Goal: Transaction & Acquisition: Purchase product/service

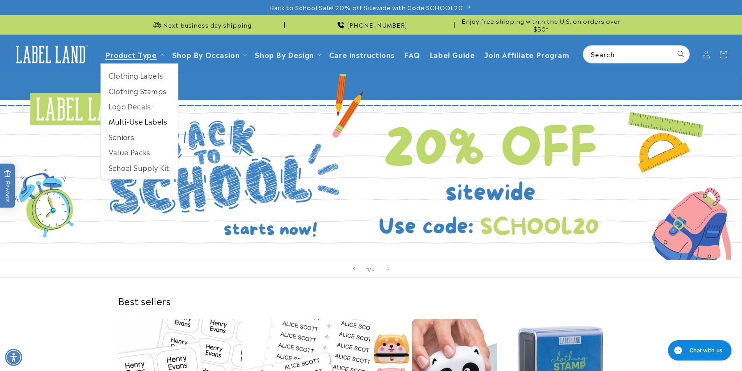
click at [146, 120] on link "Multi-Use Labels" at bounding box center [139, 121] width 77 height 15
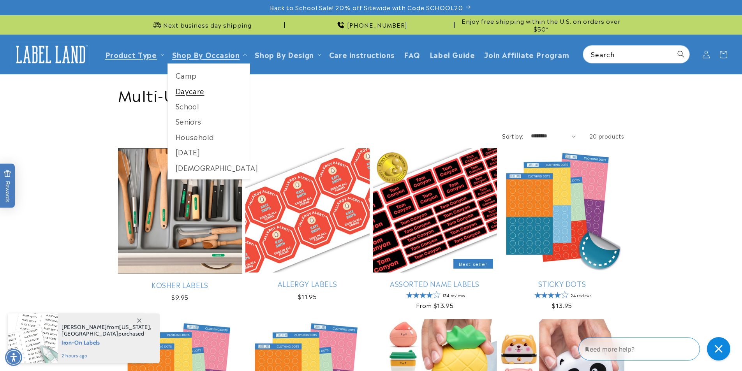
click at [216, 88] on link "Daycare" at bounding box center [209, 90] width 82 height 15
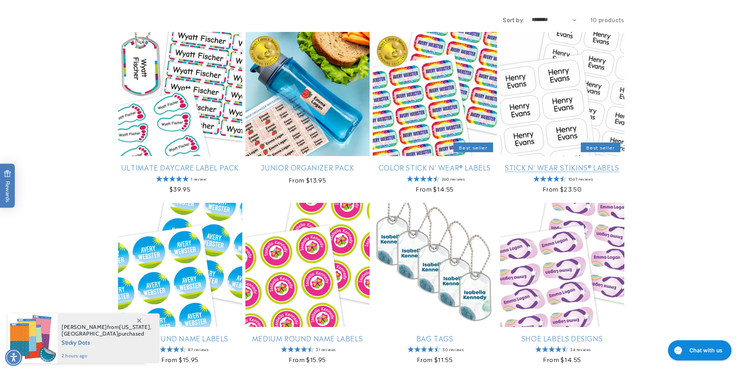
scroll to position [117, 0]
click at [574, 162] on link "Stick N' Wear Stikins® Labels" at bounding box center [562, 166] width 124 height 9
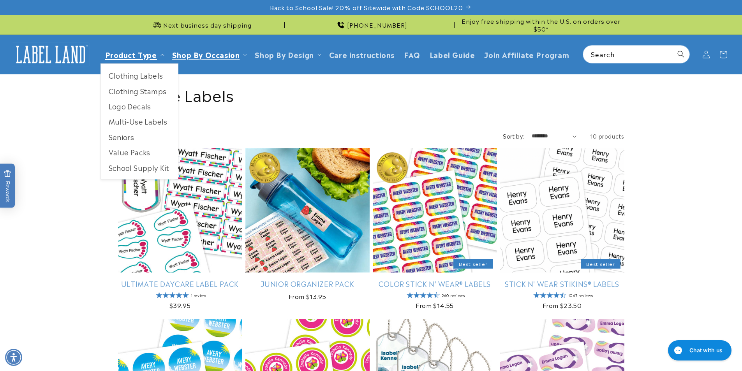
click at [148, 58] on link "Product Type" at bounding box center [131, 54] width 52 height 11
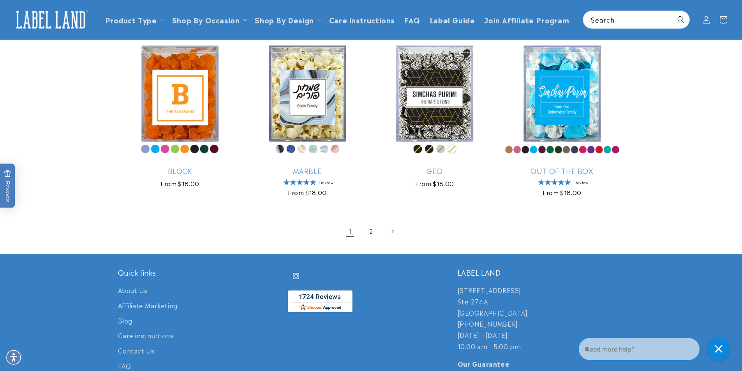
scroll to position [1480, 0]
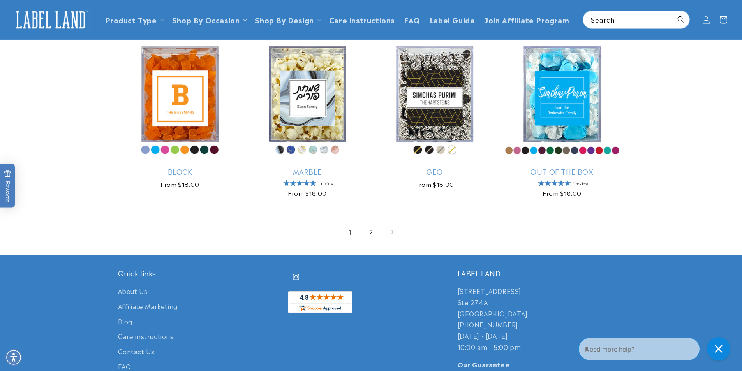
click at [372, 233] on link "2" at bounding box center [371, 232] width 17 height 17
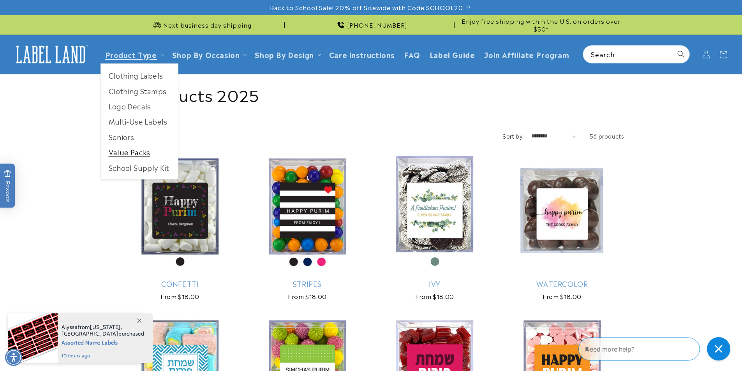
click at [129, 153] on link "Value Packs" at bounding box center [139, 151] width 77 height 15
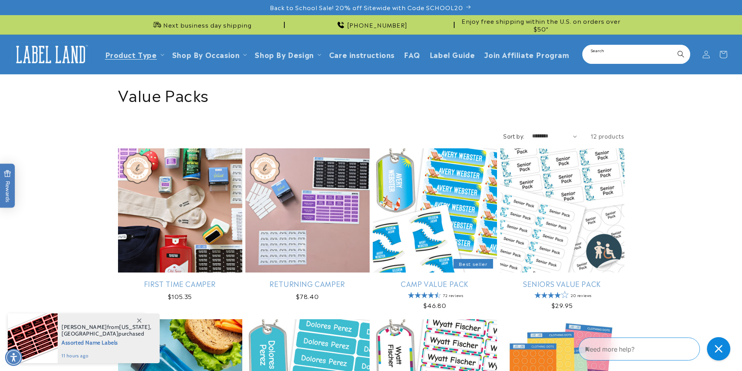
click at [646, 62] on input "Search" at bounding box center [636, 55] width 106 height 18
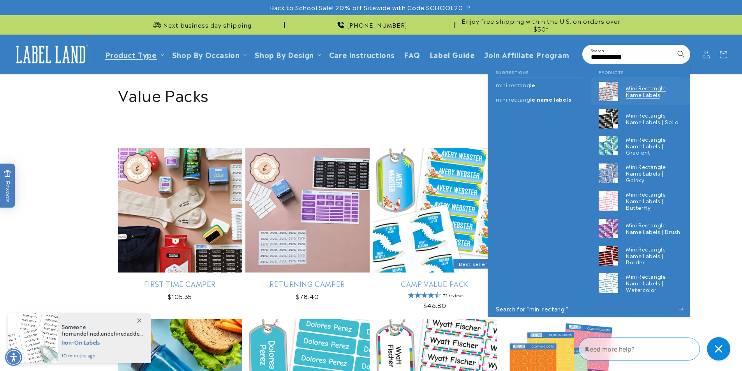
type input "**********"
click at [663, 96] on p "Mini Rectangle Name Labels" at bounding box center [654, 91] width 56 height 13
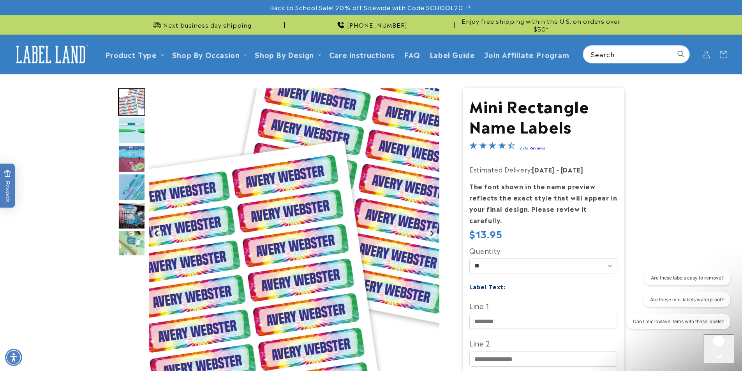
click at [127, 127] on img "Go to slide 2" at bounding box center [131, 130] width 27 height 27
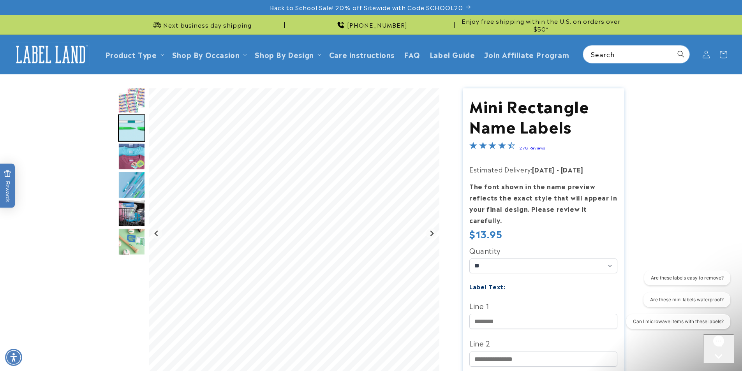
click at [129, 150] on img "Go to slide 3" at bounding box center [131, 156] width 27 height 27
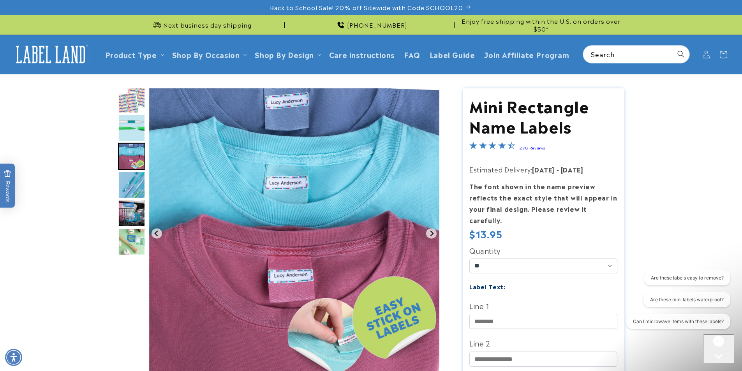
click at [131, 168] on img "Go to slide 3" at bounding box center [131, 156] width 27 height 27
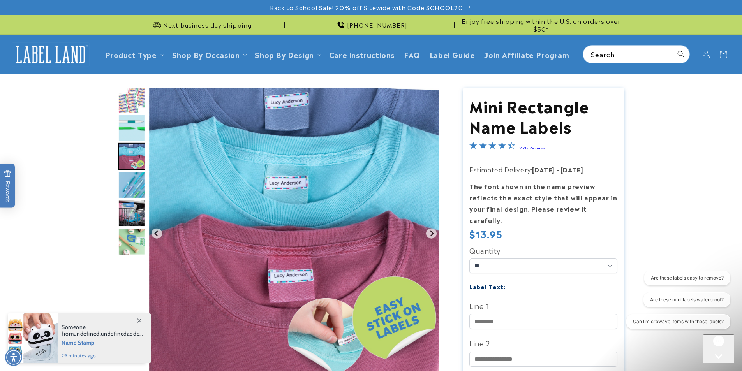
click at [133, 179] on img "Go to slide 4" at bounding box center [131, 184] width 27 height 27
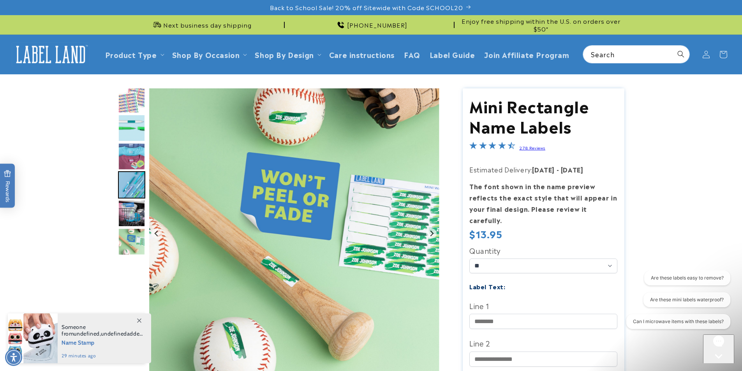
click at [123, 224] on img "Go to slide 5" at bounding box center [131, 213] width 27 height 27
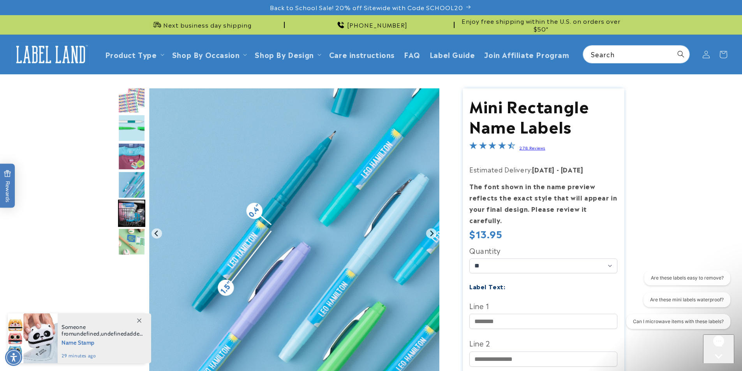
click at [127, 233] on img "Go to slide 6" at bounding box center [131, 241] width 27 height 27
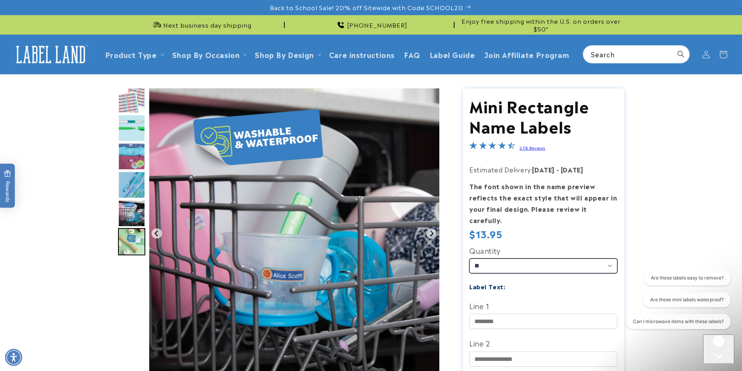
click at [544, 259] on select "** ** **" at bounding box center [543, 266] width 148 height 15
select select "**"
click at [469, 259] on select "** ** **" at bounding box center [543, 266] width 148 height 15
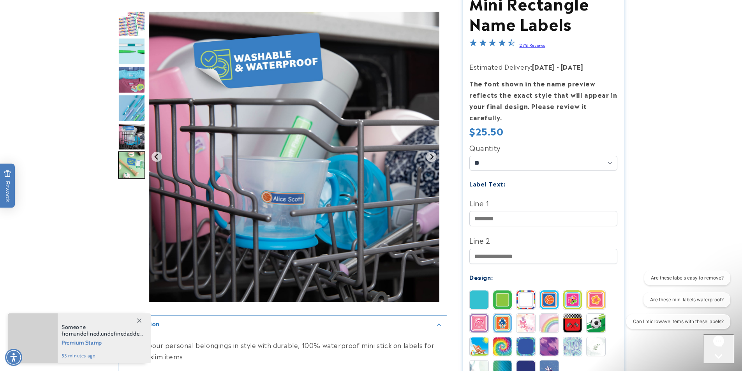
scroll to position [117, 0]
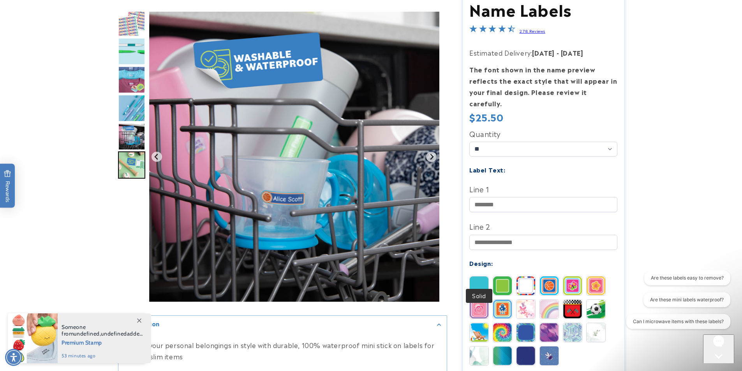
click at [484, 277] on img at bounding box center [479, 286] width 19 height 19
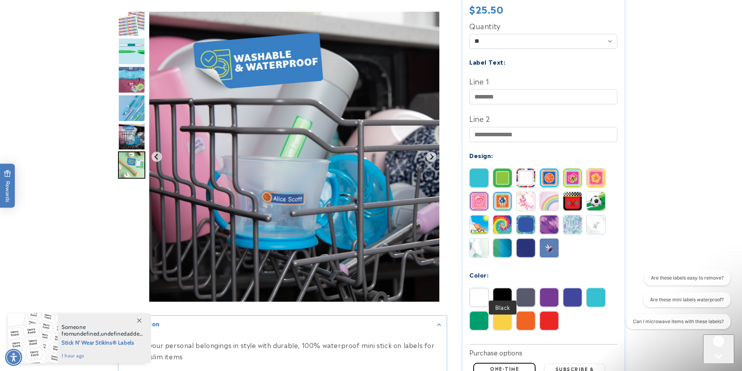
scroll to position [234, 0]
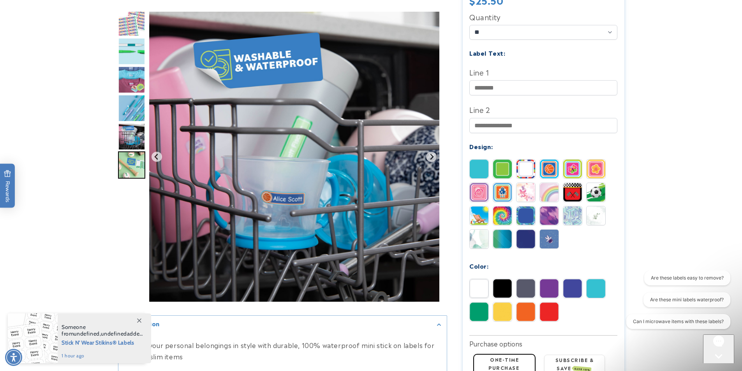
click at [528, 303] on img at bounding box center [525, 312] width 19 height 19
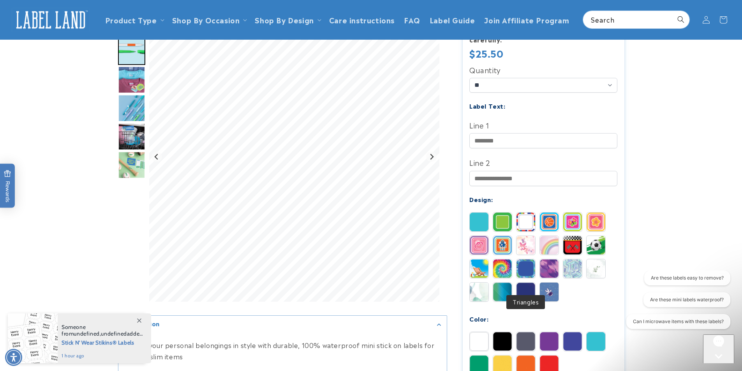
scroll to position [156, 0]
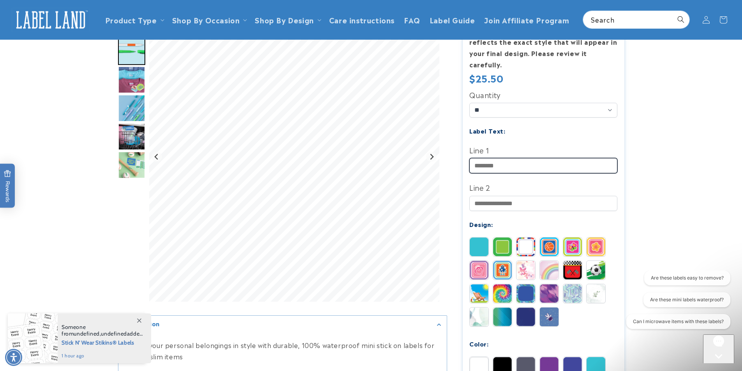
click at [519, 158] on input "Line 1" at bounding box center [543, 165] width 148 height 15
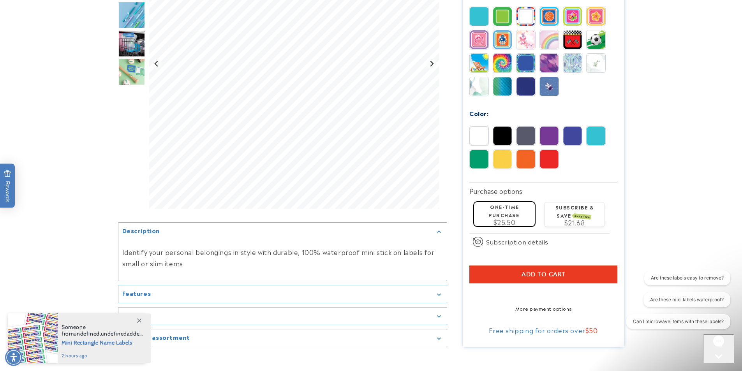
scroll to position [389, 0]
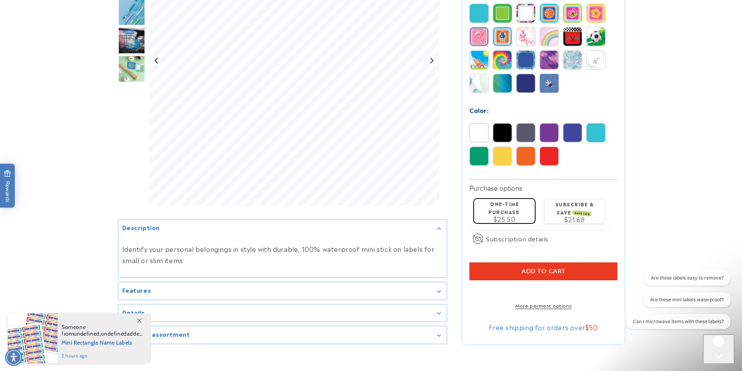
type input "***"
click at [603, 199] on div "Subscribe & save SAVE 15% $21.68 Deliver every ******** ******** 3 months" at bounding box center [574, 211] width 61 height 25
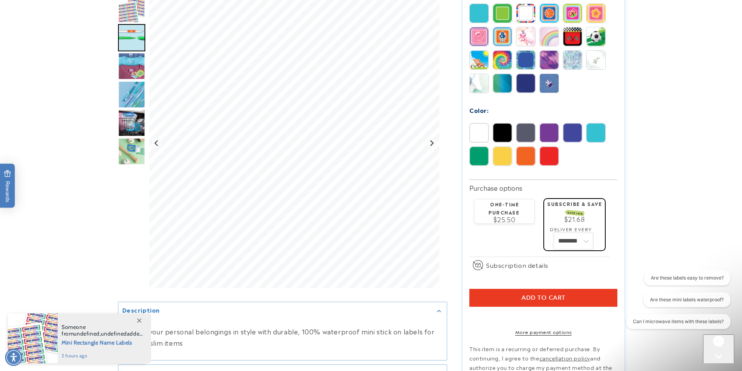
click at [575, 233] on select "******** ********" at bounding box center [573, 241] width 39 height 16
click at [516, 201] on label "One-time purchase" at bounding box center [503, 208] width 31 height 15
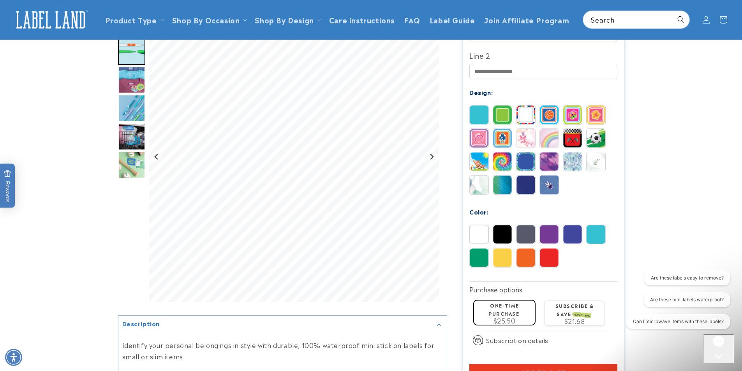
scroll to position [273, 0]
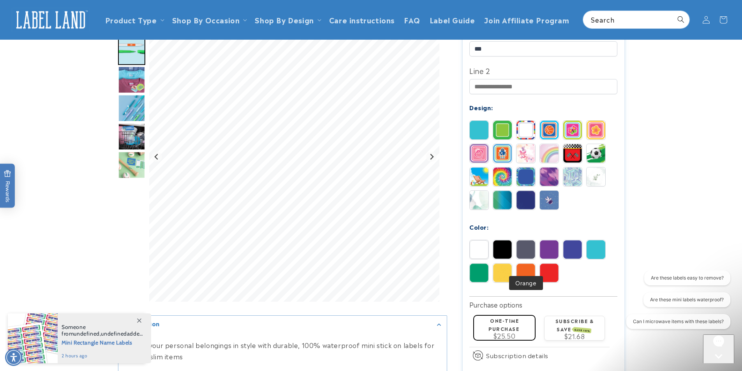
click at [526, 264] on img at bounding box center [525, 273] width 19 height 19
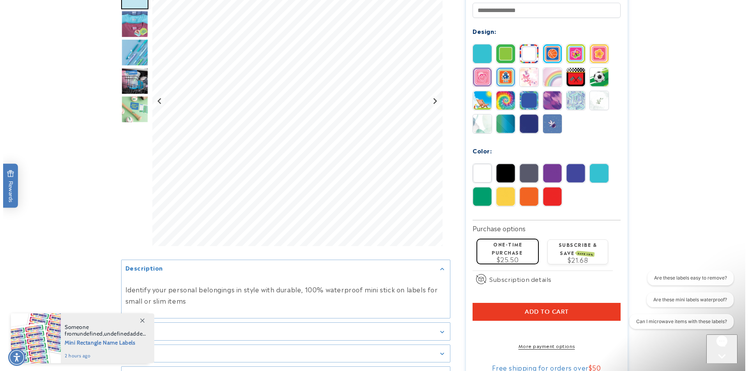
scroll to position [351, 0]
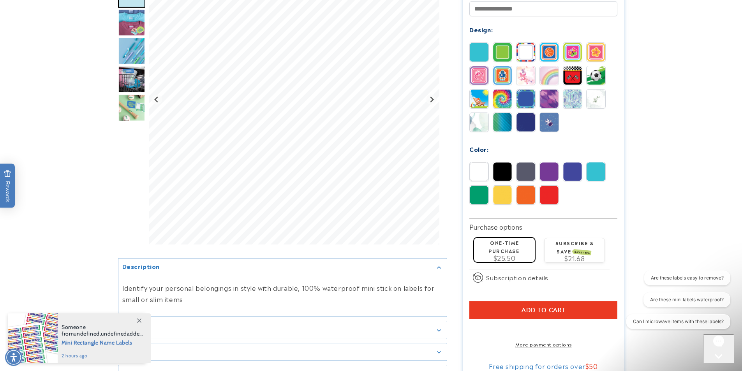
click at [584, 301] on button "Add to cart" at bounding box center [543, 310] width 148 height 18
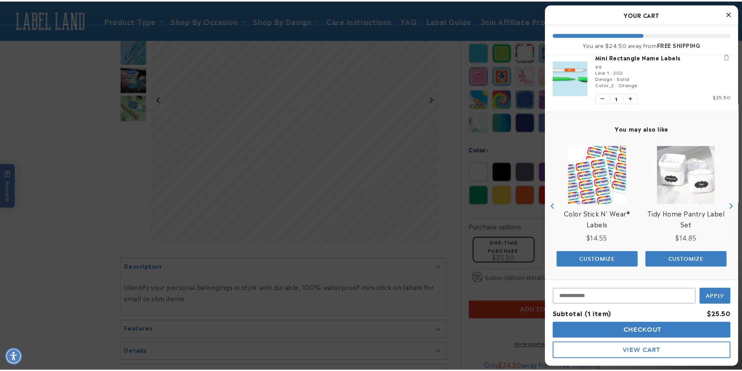
scroll to position [11, 0]
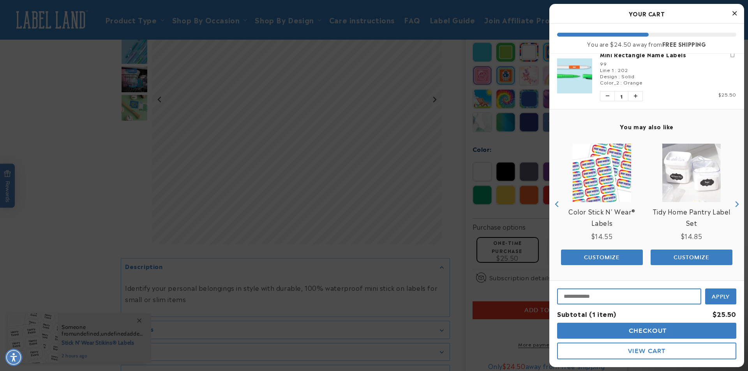
click at [654, 299] on input "Input Discount" at bounding box center [629, 297] width 144 height 16
click at [462, 233] on div at bounding box center [374, 185] width 748 height 371
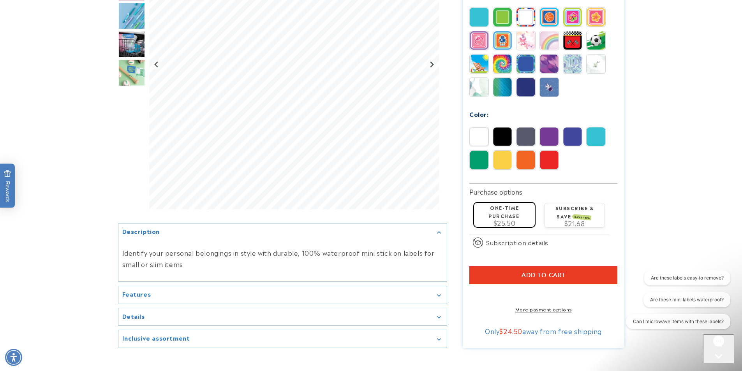
scroll to position [389, 0]
